Goal: Task Accomplishment & Management: Manage account settings

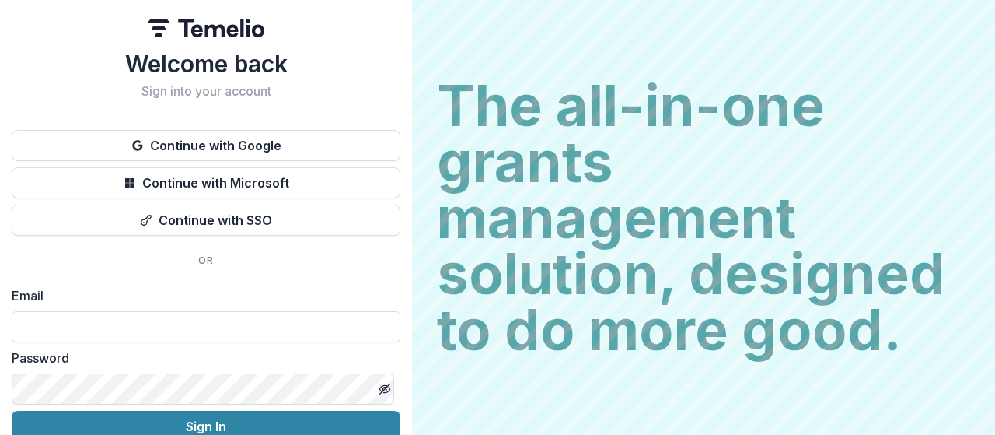
type input "**********"
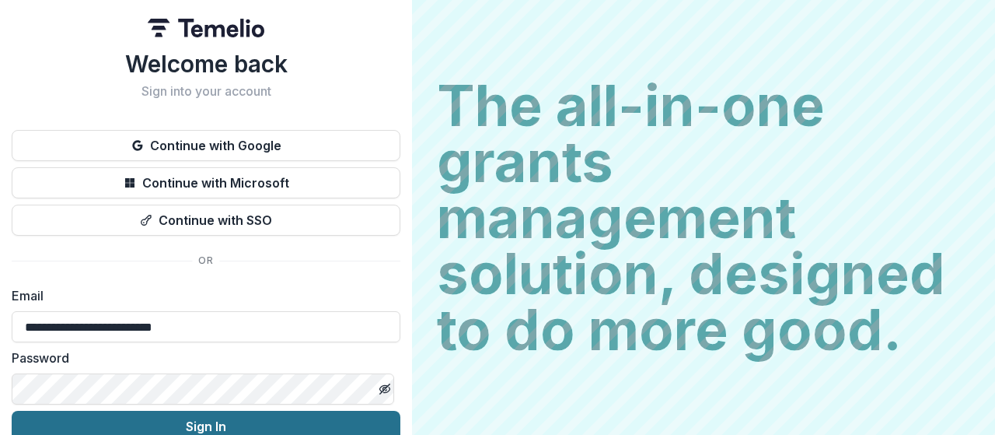
click at [196, 428] on button "Sign In" at bounding box center [206, 425] width 389 height 31
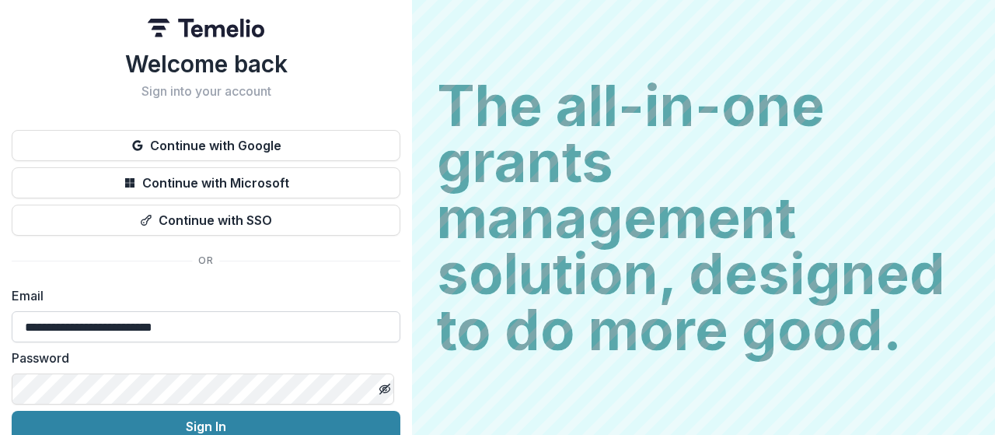
scroll to position [129, 0]
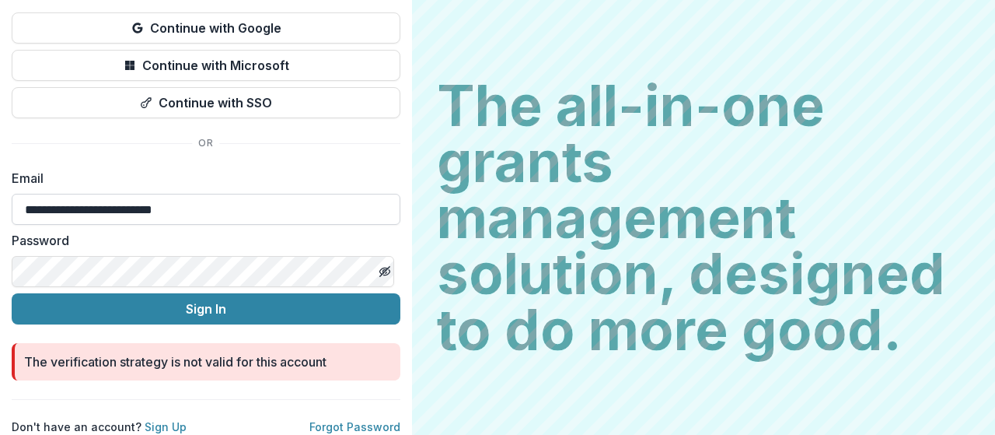
click at [261, 204] on input "**********" at bounding box center [206, 209] width 389 height 31
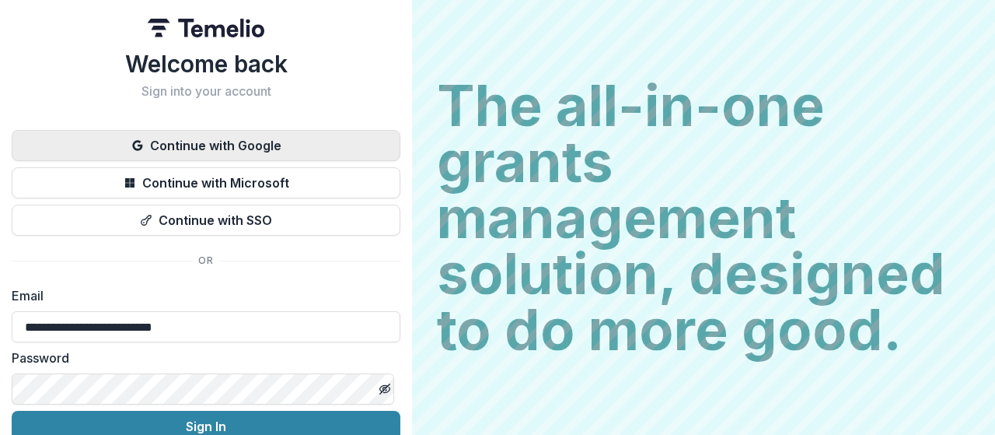
click at [256, 152] on button "Continue with Google" at bounding box center [206, 145] width 389 height 31
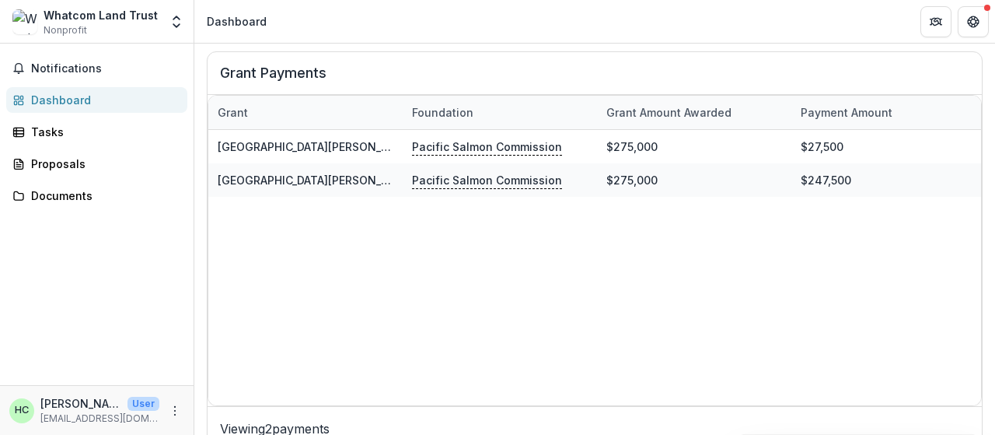
scroll to position [564, 0]
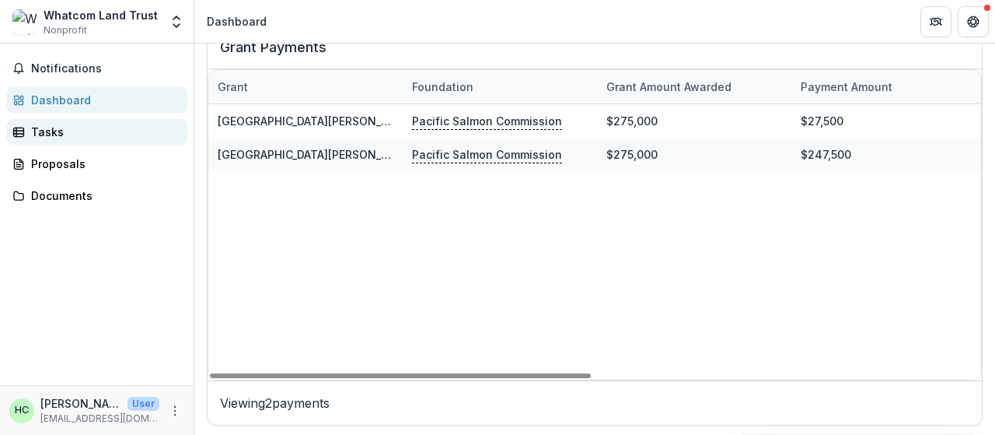
click at [43, 136] on div "Tasks" at bounding box center [103, 132] width 144 height 16
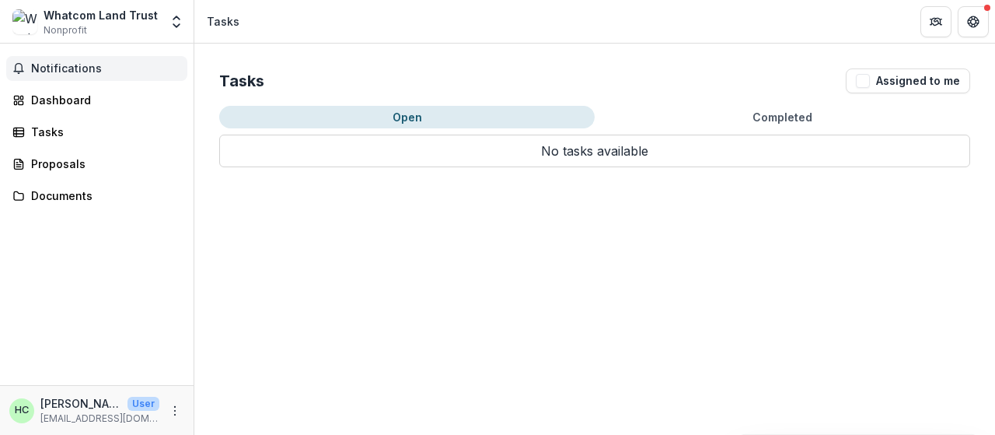
click at [64, 67] on span "Notifications" at bounding box center [106, 68] width 150 height 13
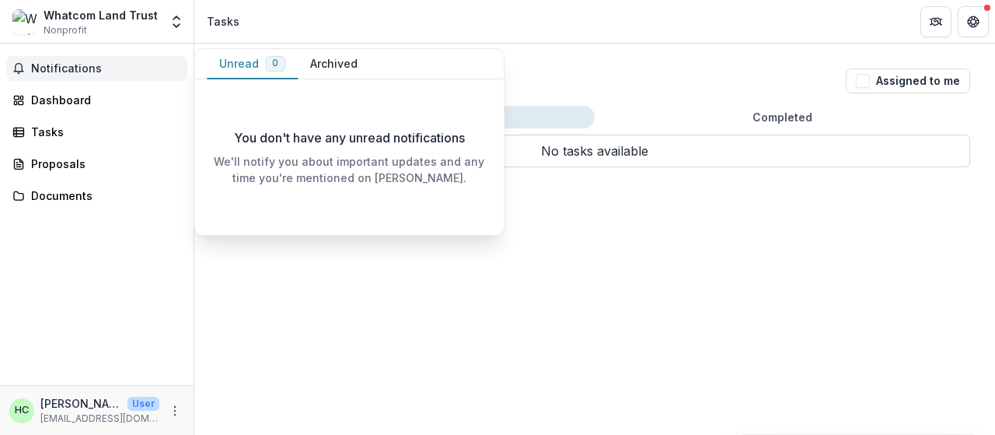
click at [64, 67] on span "Notifications" at bounding box center [106, 68] width 150 height 13
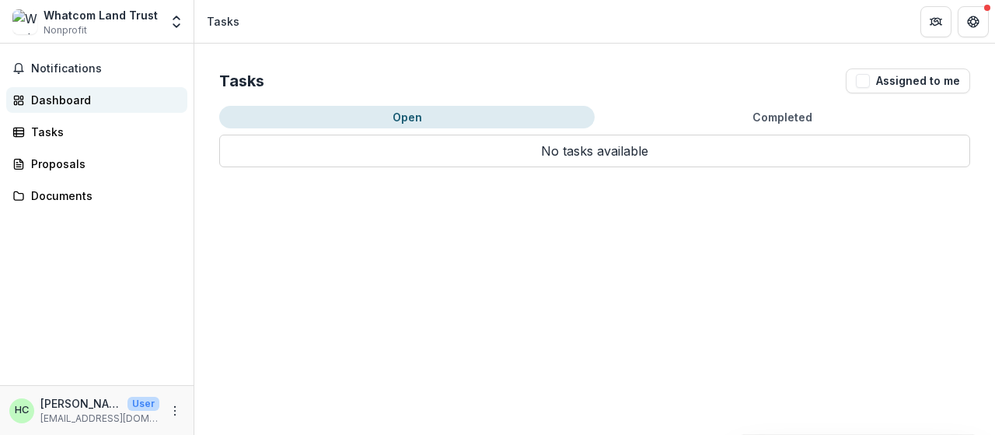
click at [68, 97] on div "Dashboard" at bounding box center [103, 100] width 144 height 16
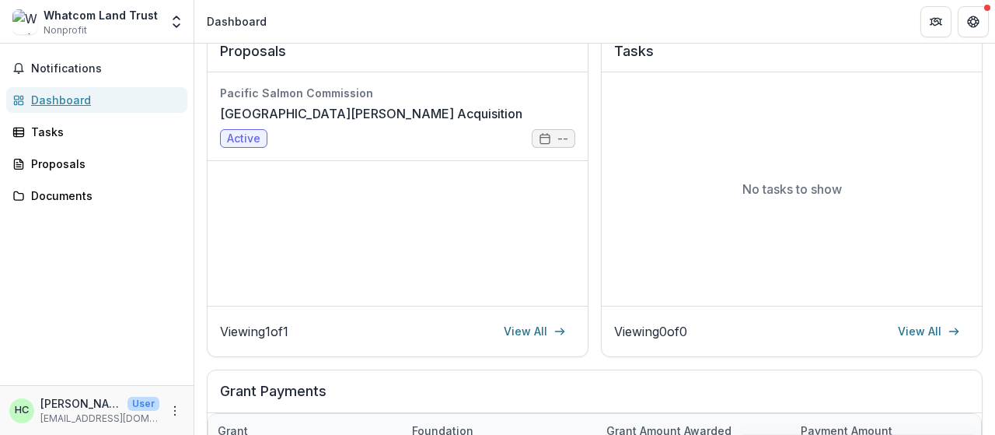
scroll to position [233, 0]
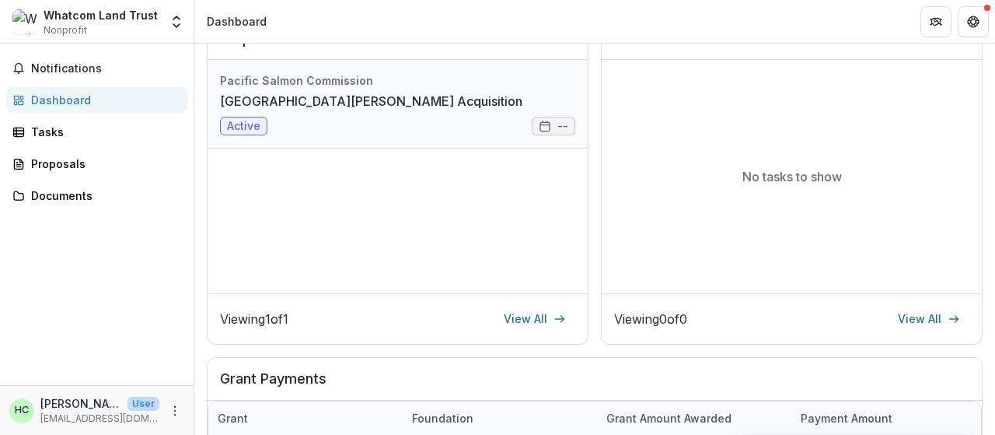
click at [291, 108] on link "Lower Kenney Creek Acquisition" at bounding box center [371, 101] width 302 height 19
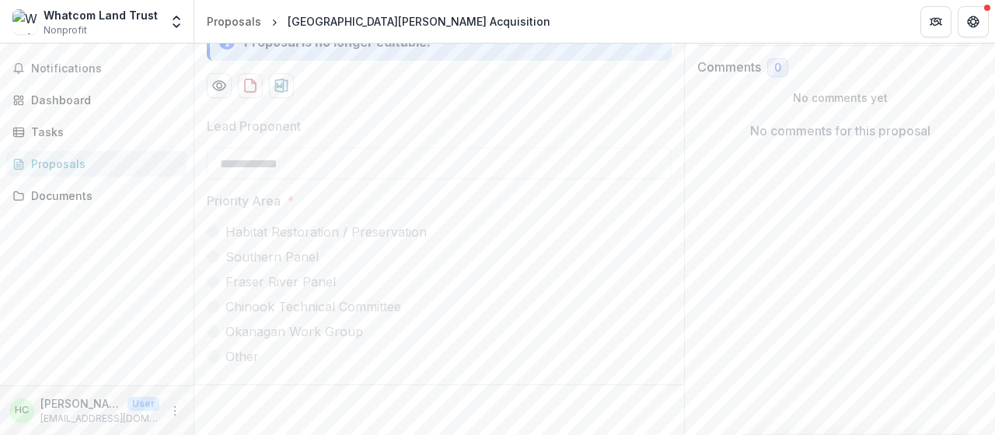
scroll to position [393, 0]
click at [112, 136] on div "Tasks" at bounding box center [103, 132] width 144 height 16
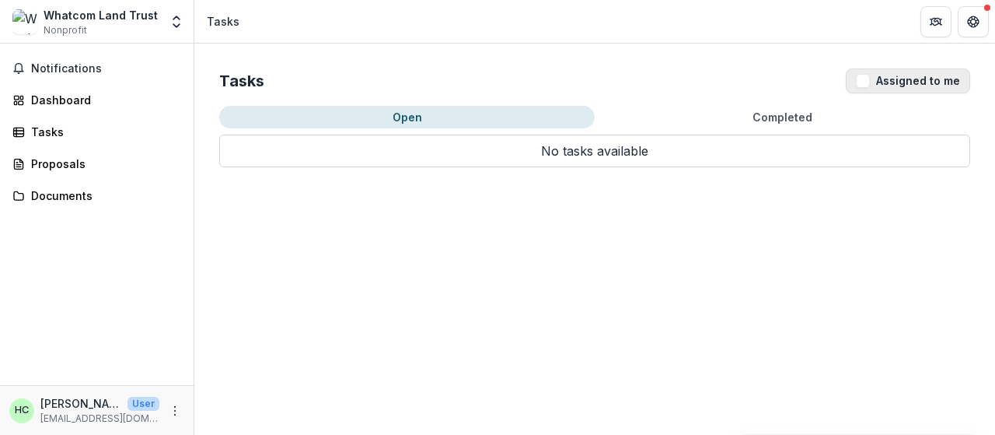
click at [954, 82] on button "Assigned to me" at bounding box center [908, 80] width 124 height 25
click at [745, 124] on button "Completed" at bounding box center [782, 117] width 375 height 23
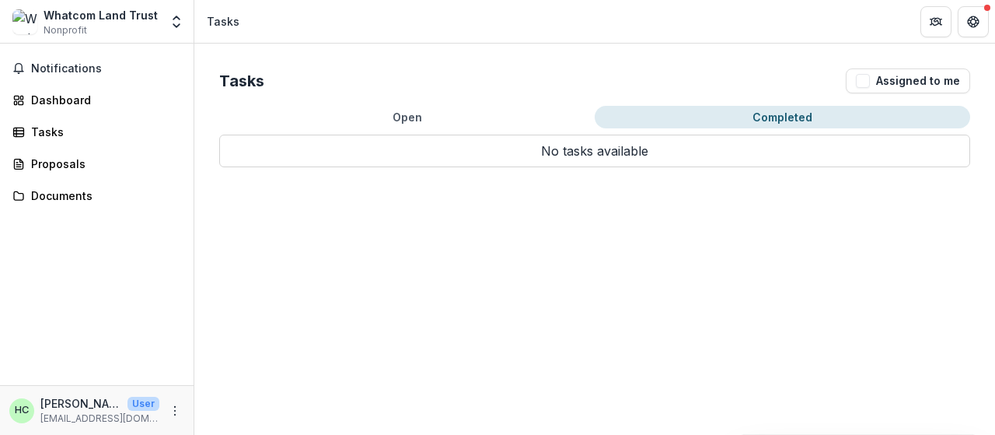
click at [483, 120] on button "Open" at bounding box center [406, 117] width 375 height 23
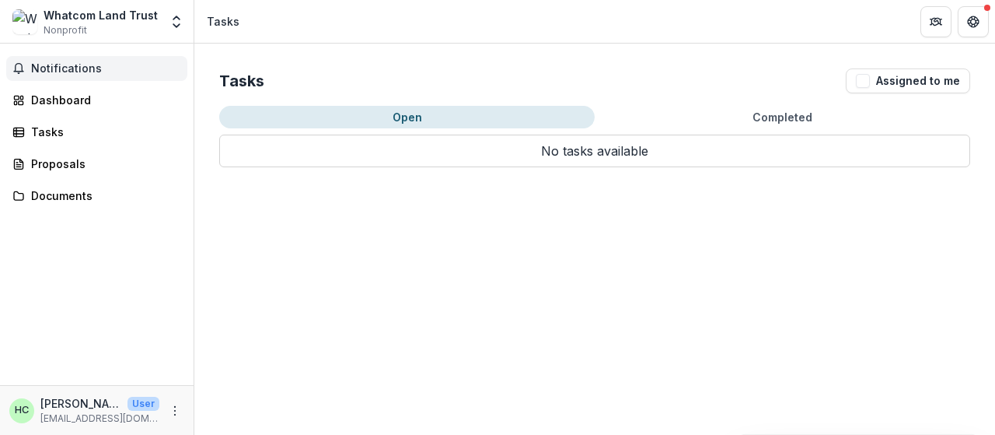
click at [62, 63] on span "Notifications" at bounding box center [106, 68] width 150 height 13
click at [72, 94] on div "Dashboard" at bounding box center [103, 100] width 144 height 16
